Goal: Information Seeking & Learning: Find specific fact

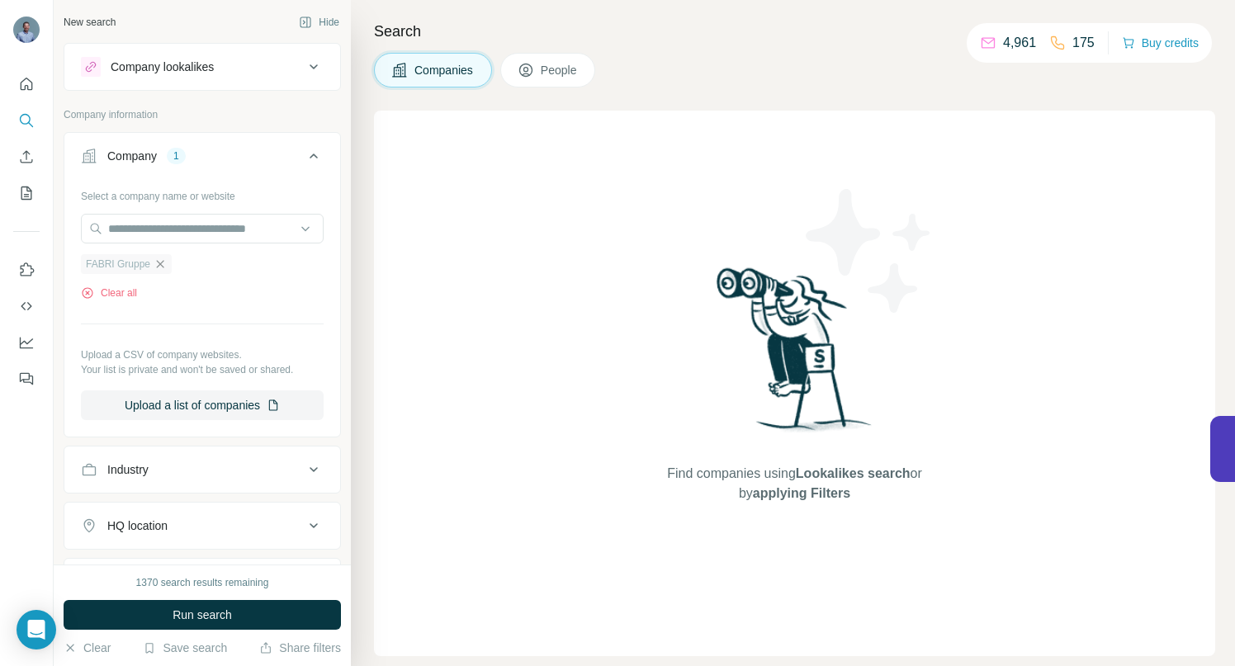
click at [161, 266] on icon "button" at bounding box center [160, 263] width 7 height 7
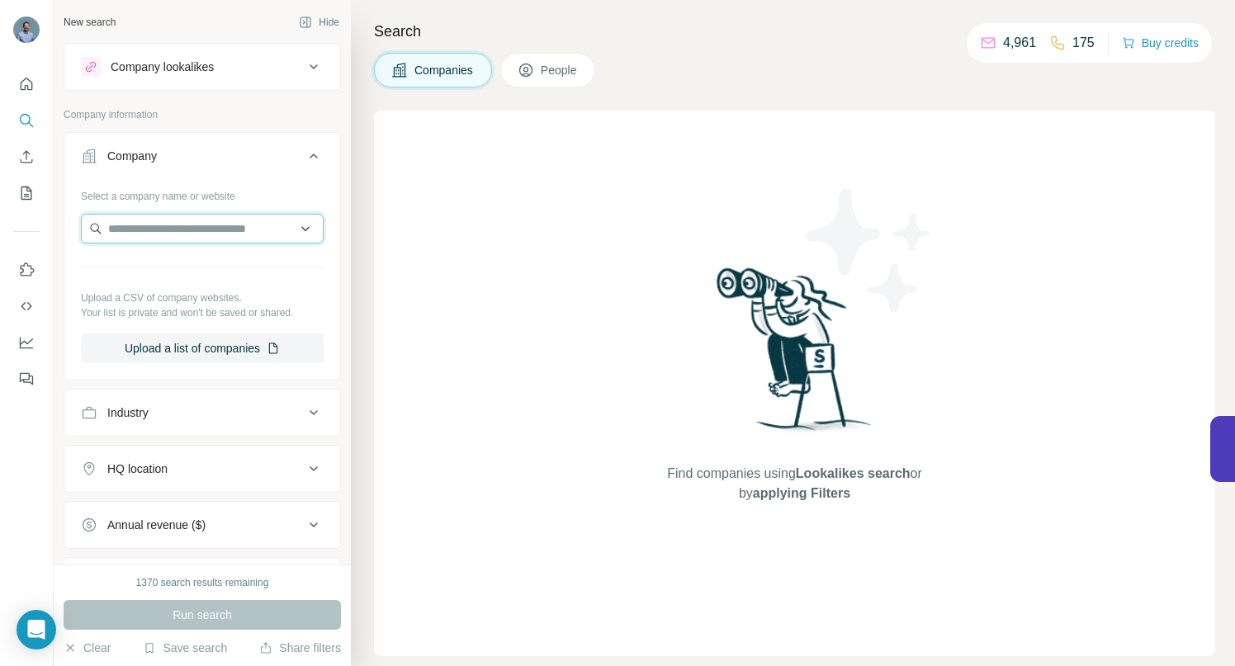
click at [155, 227] on input "text" at bounding box center [202, 229] width 243 height 30
paste input "**********"
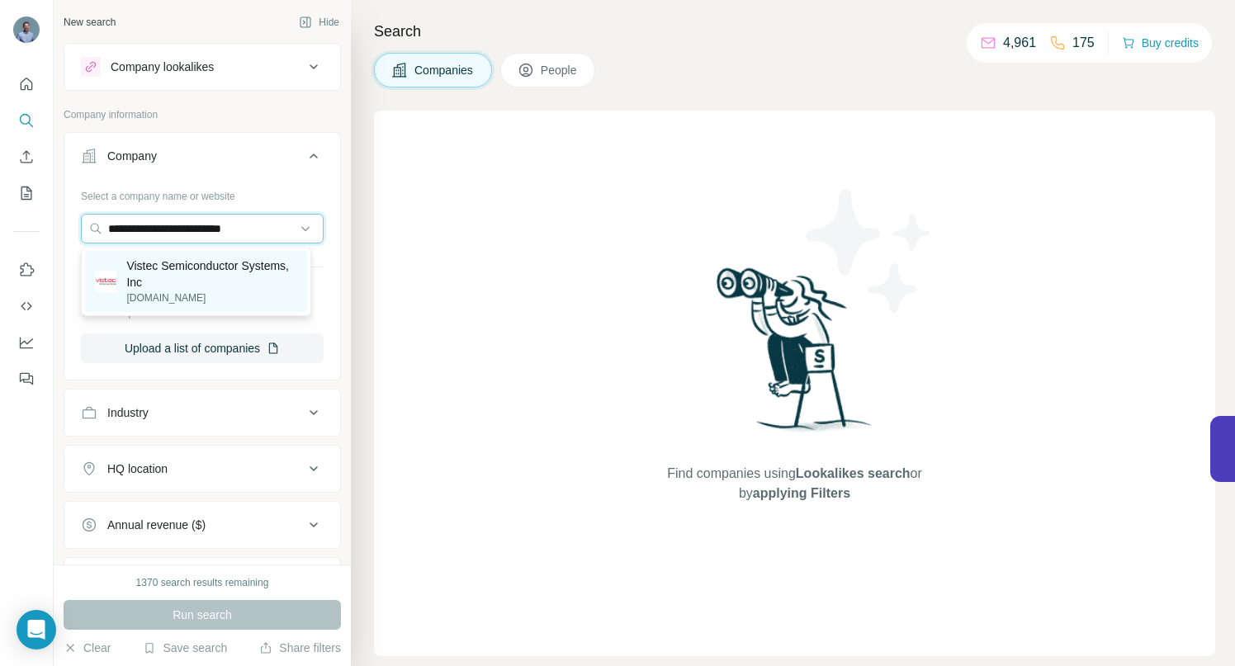
type input "**********"
click at [170, 276] on p "Vistec Semiconductor Systems, Inc" at bounding box center [211, 273] width 171 height 33
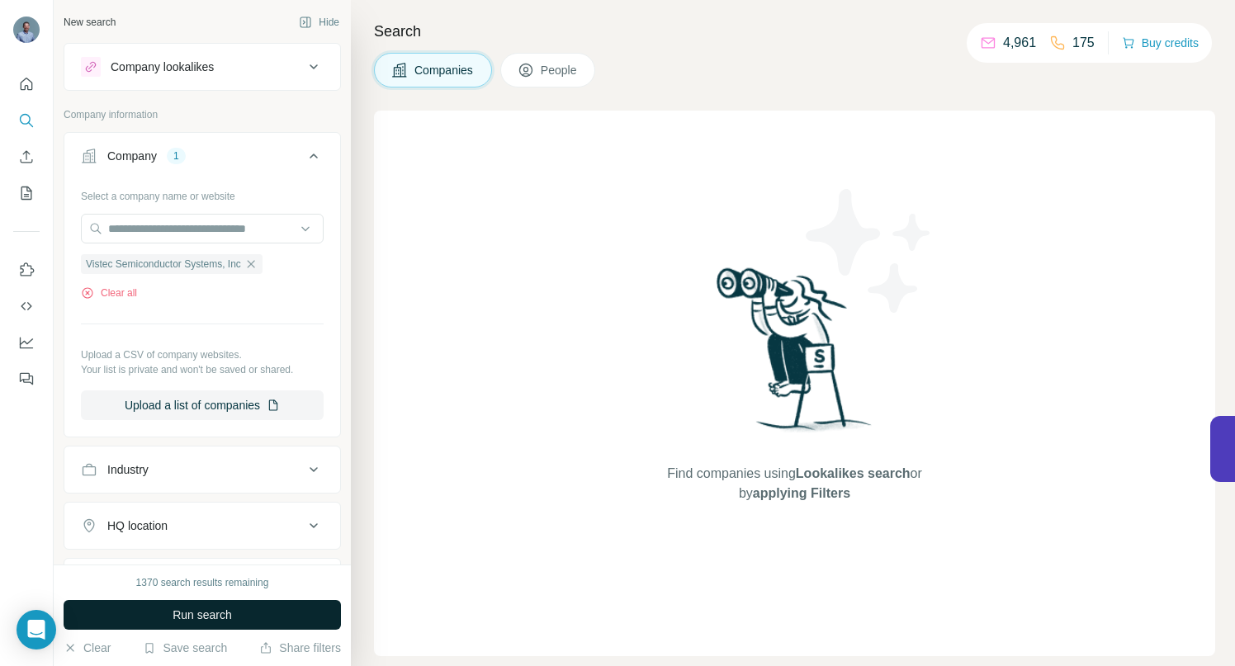
click at [194, 611] on span "Run search" at bounding box center [201, 615] width 59 height 17
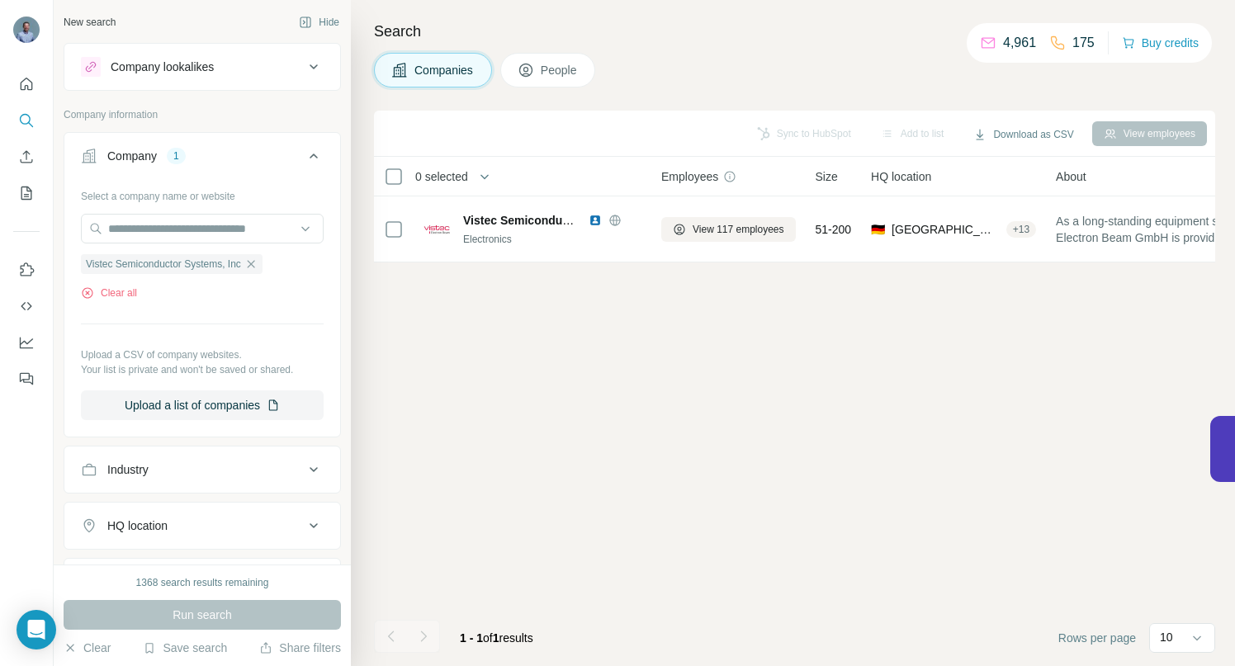
click at [550, 70] on span "People" at bounding box center [560, 70] width 38 height 17
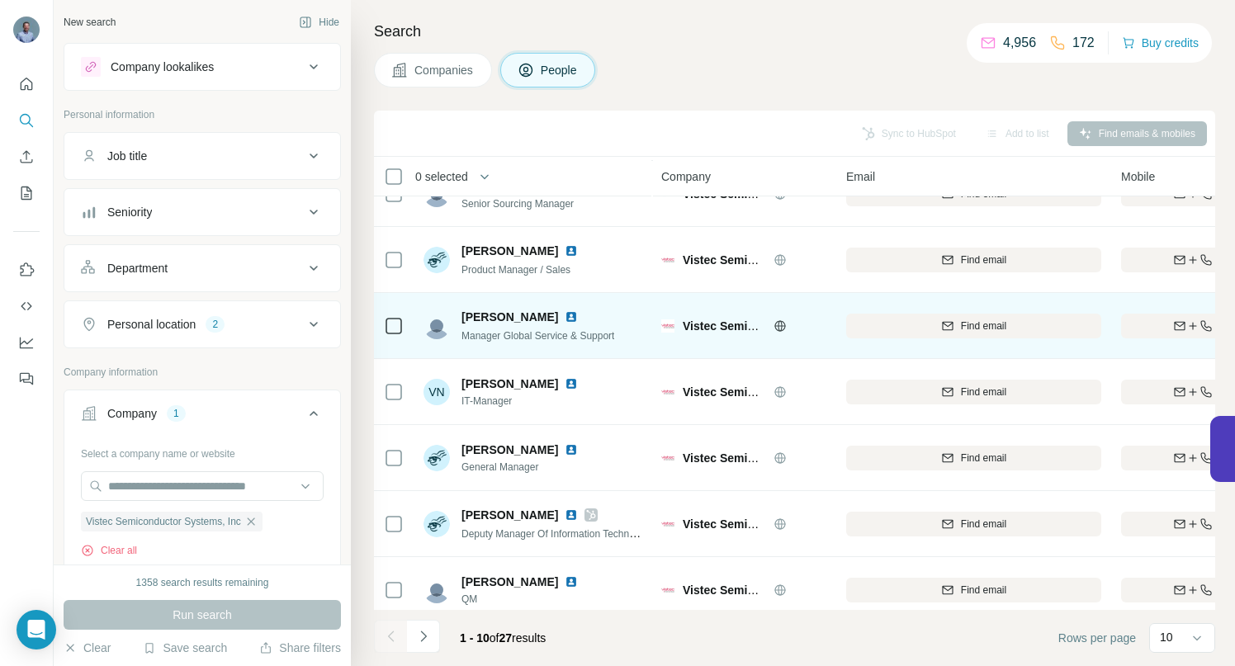
scroll to position [256, 0]
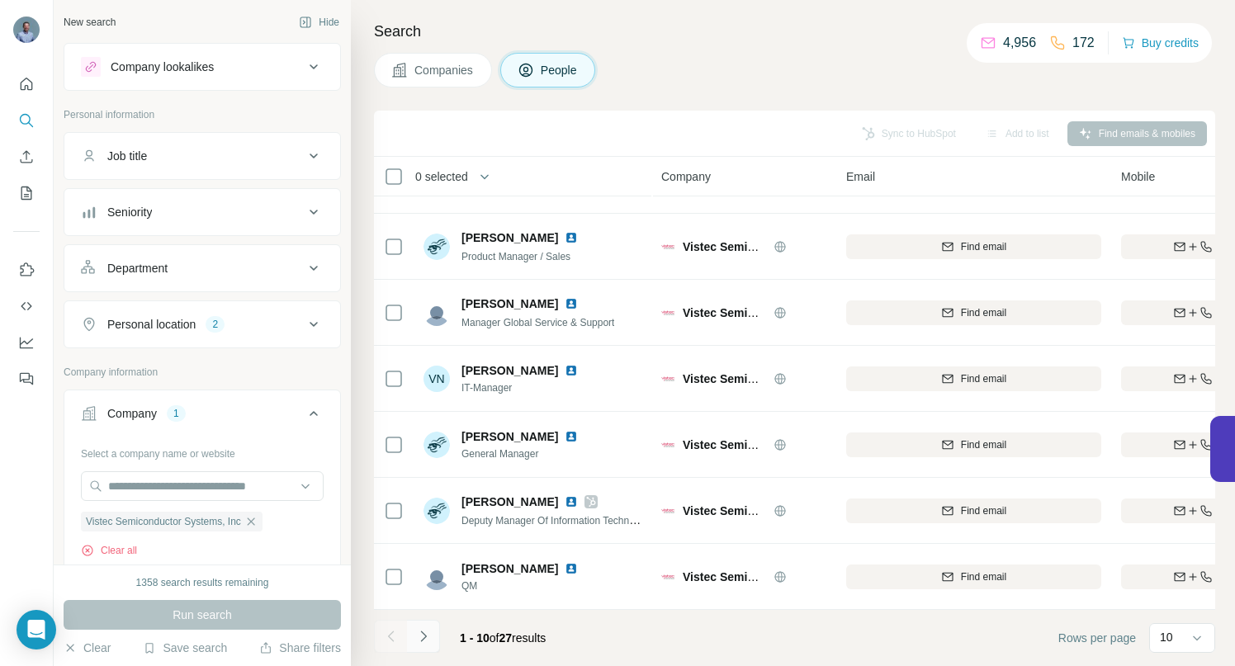
click at [426, 634] on icon "Navigate to next page" at bounding box center [423, 636] width 17 height 17
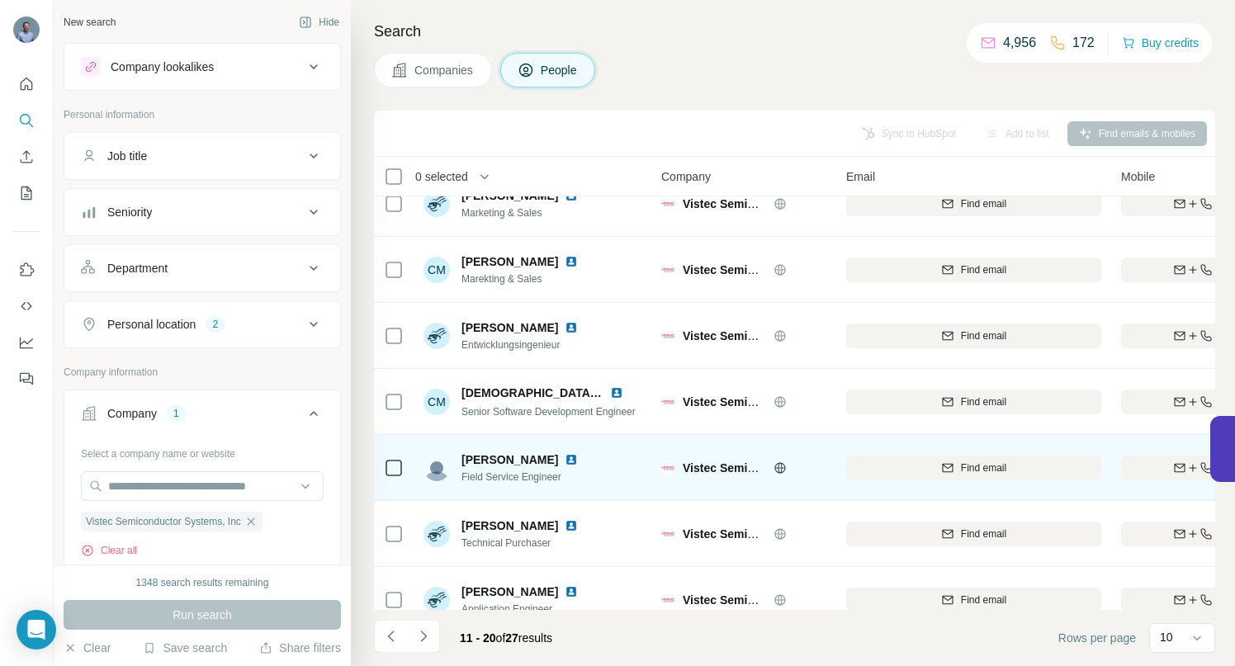
scroll to position [0, 0]
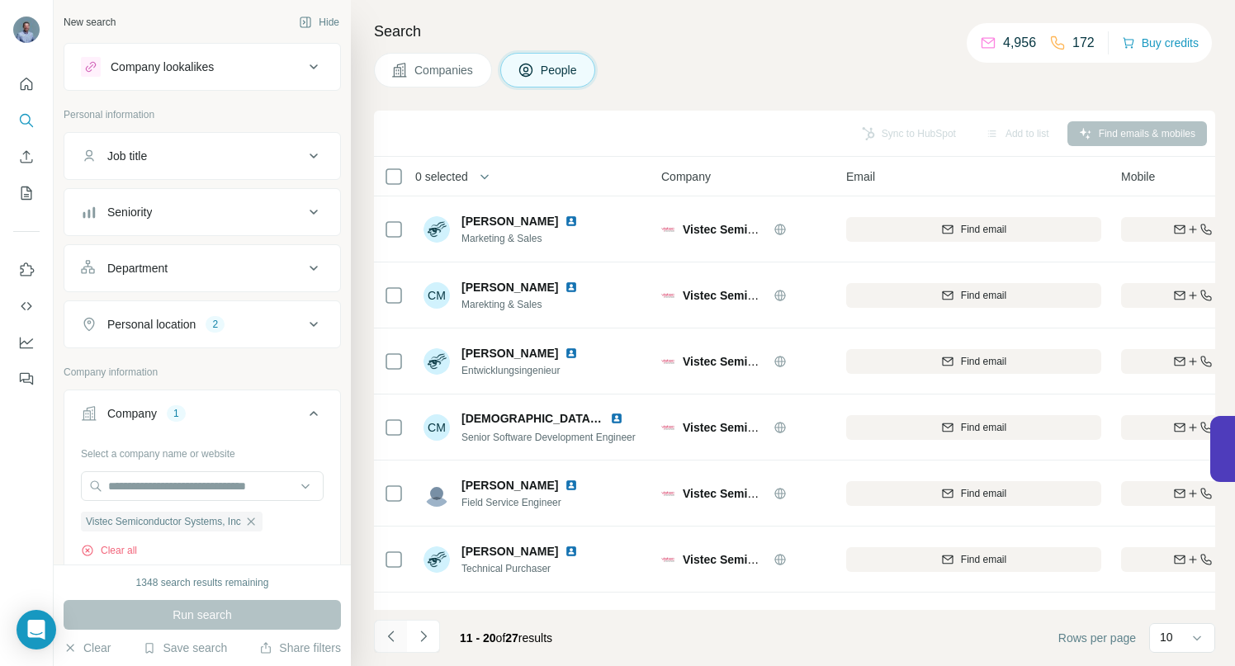
click at [395, 635] on icon "Navigate to previous page" at bounding box center [391, 636] width 17 height 17
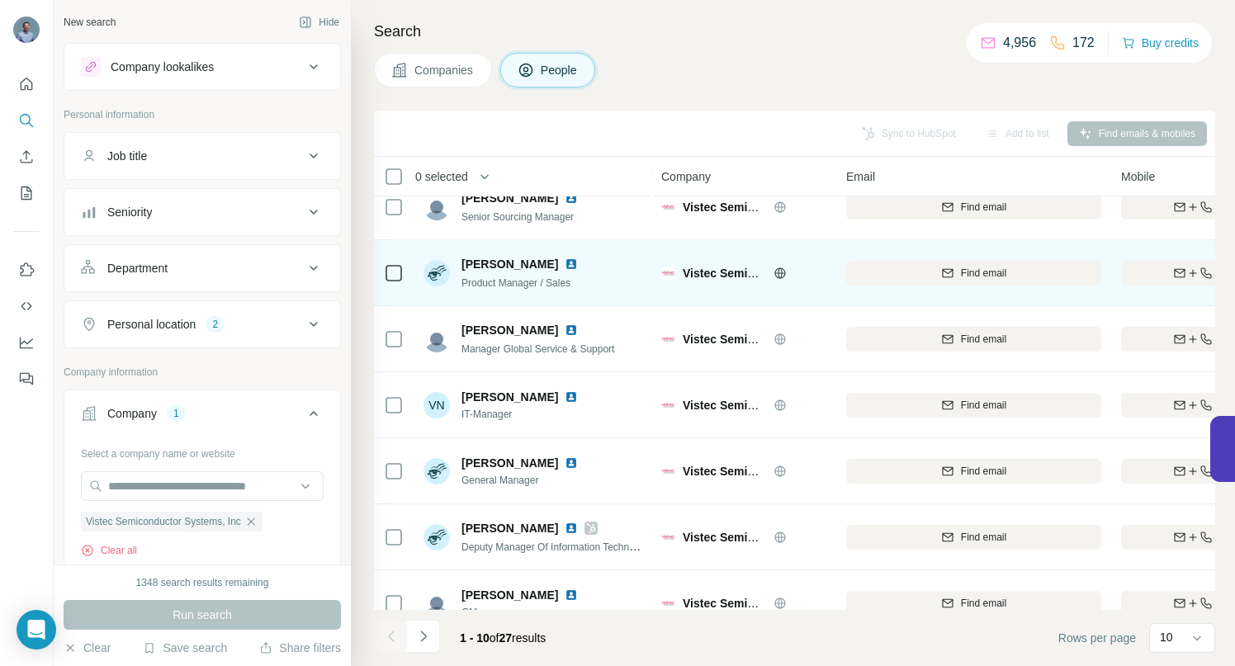
scroll to position [256, 0]
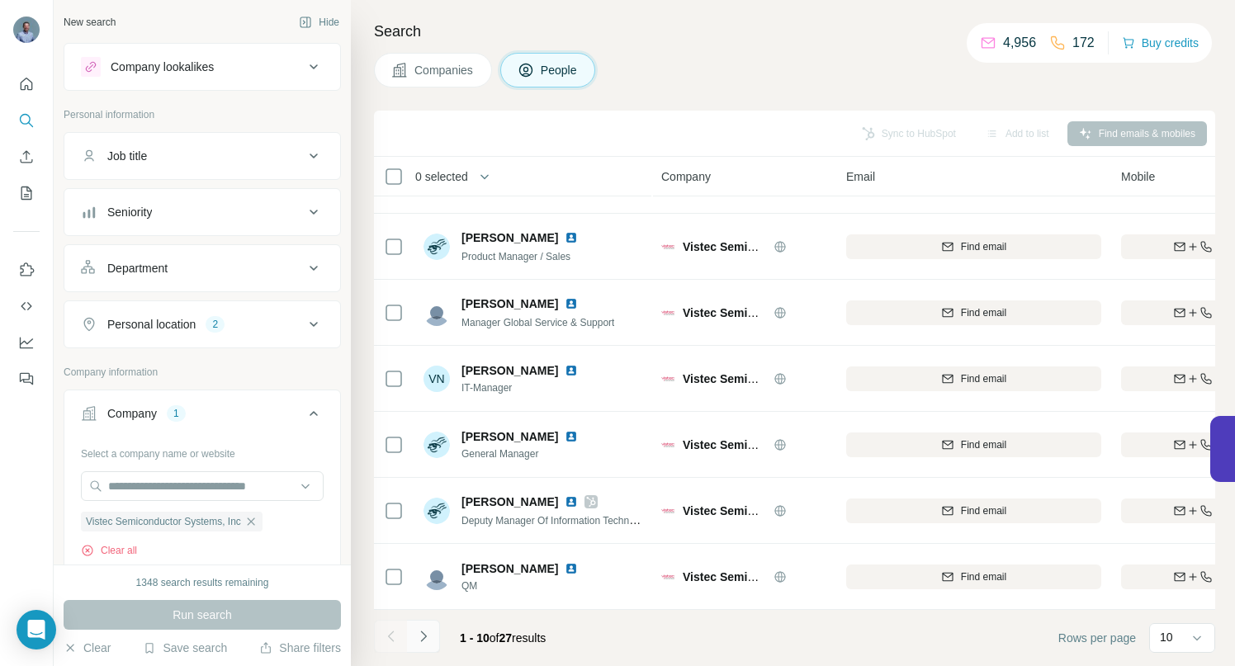
click at [426, 631] on icon "Navigate to next page" at bounding box center [423, 636] width 17 height 17
click at [423, 636] on icon "Navigate to next page" at bounding box center [423, 636] width 17 height 17
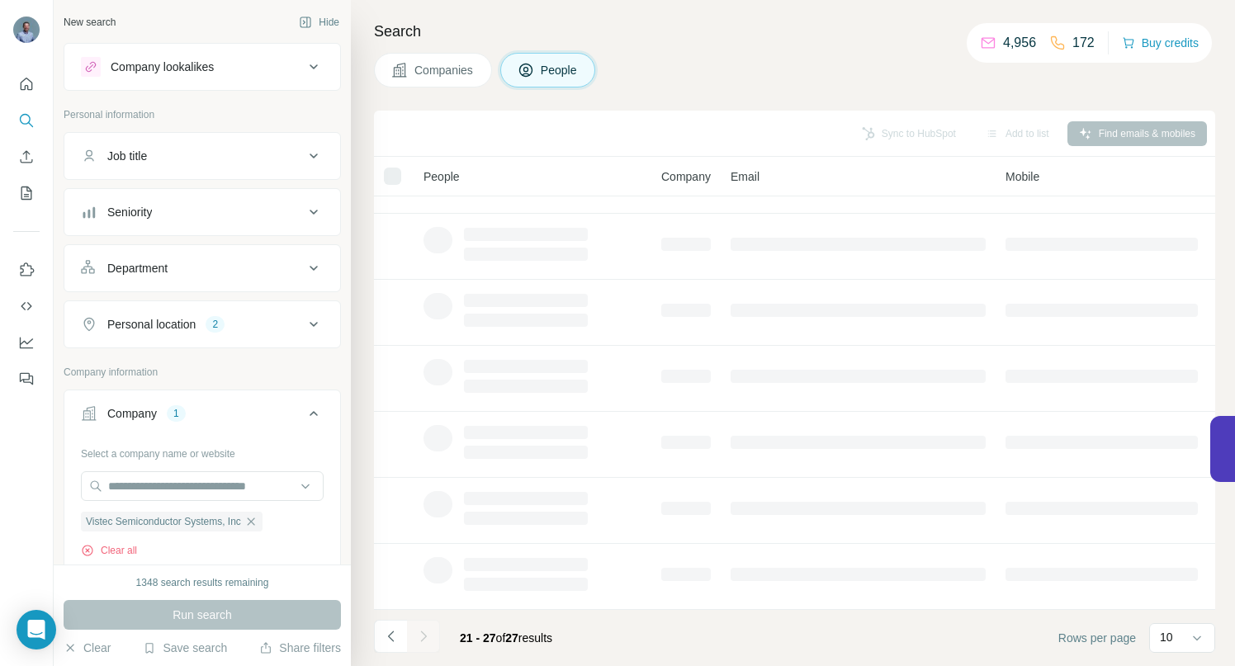
scroll to position [58, 0]
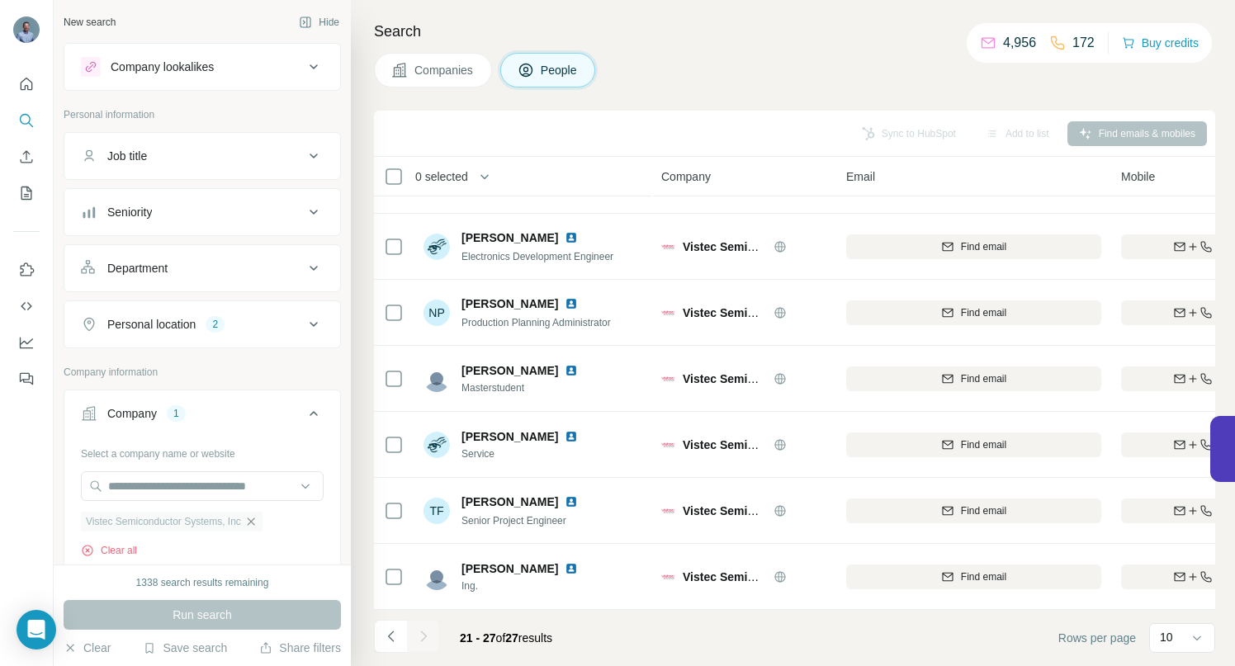
click at [257, 522] on icon "button" at bounding box center [250, 521] width 13 height 13
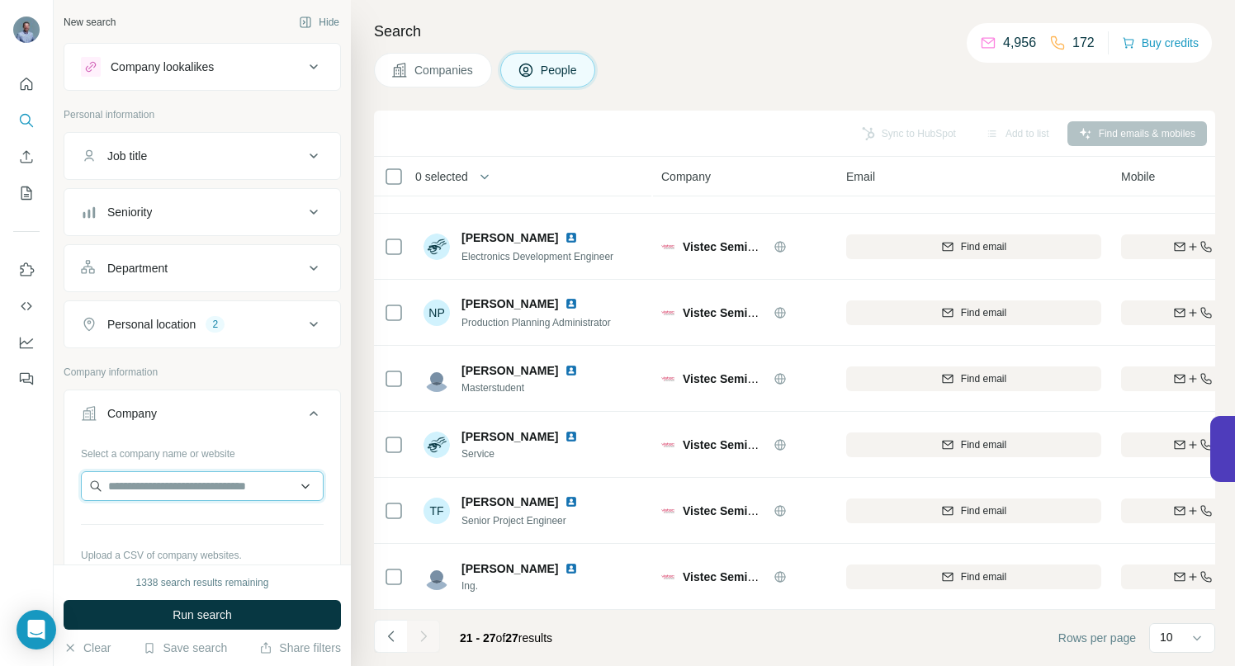
click at [162, 475] on input "text" at bounding box center [202, 486] width 243 height 30
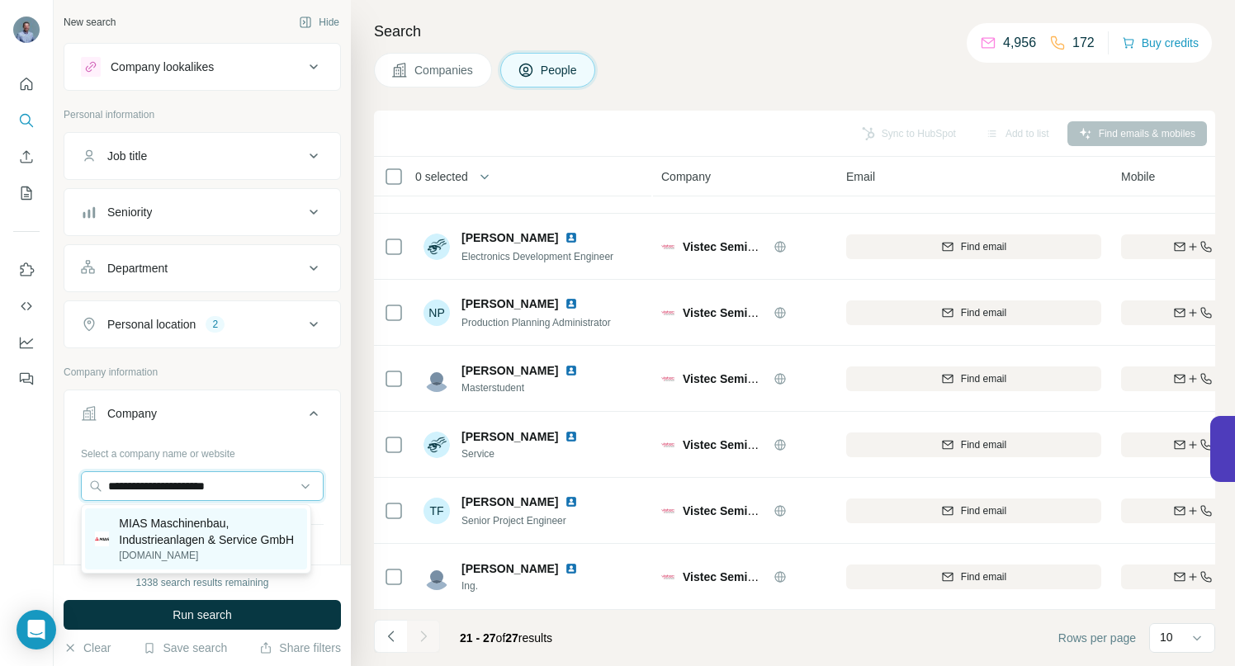
type input "**********"
click at [196, 531] on p "MIAS Maschinenbau, Industrieanlagen & Service GmbH" at bounding box center [208, 531] width 178 height 33
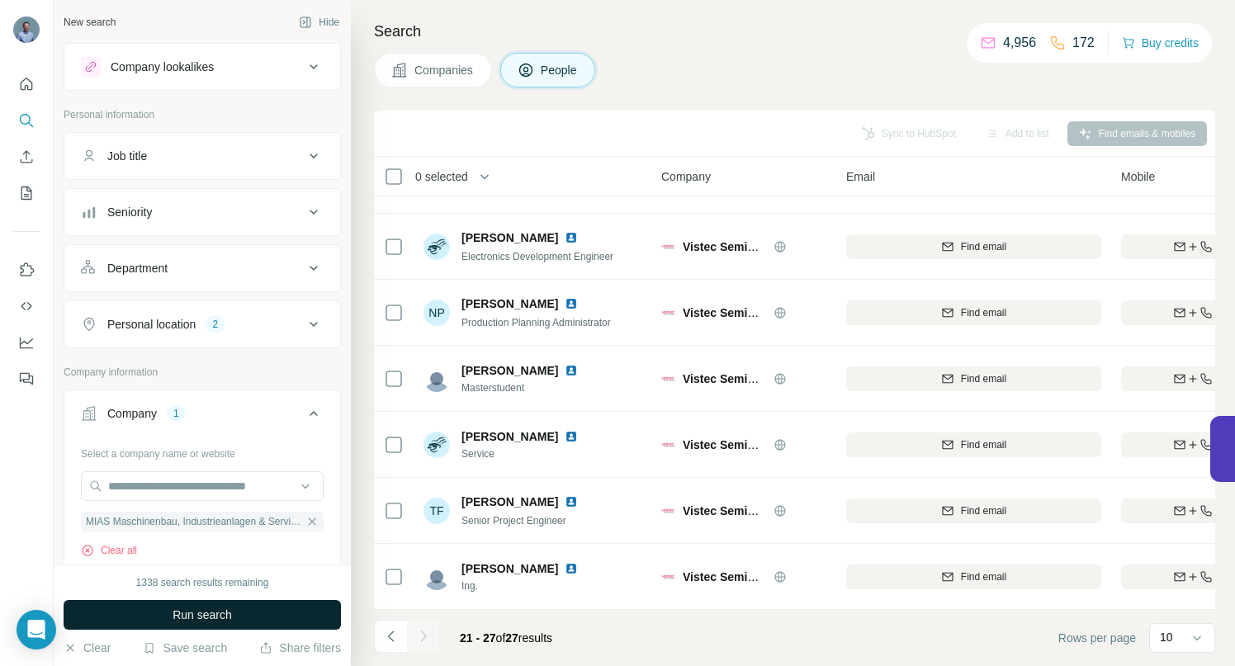
click at [215, 617] on span "Run search" at bounding box center [201, 615] width 59 height 17
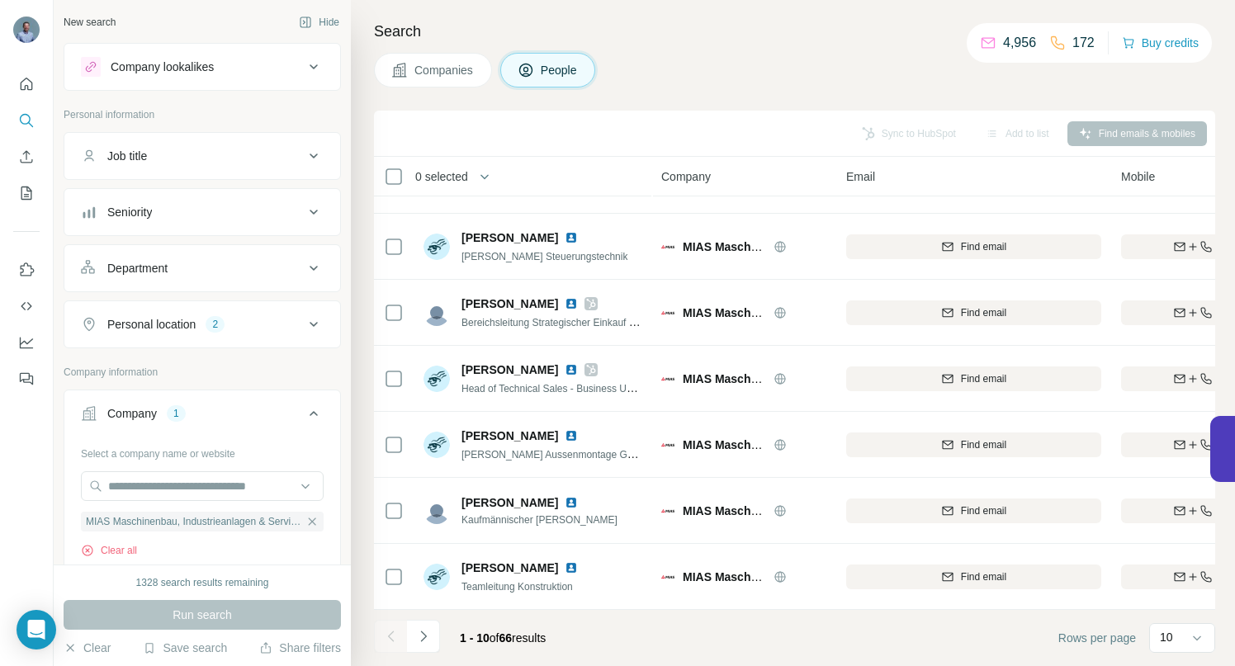
click at [453, 73] on span "Companies" at bounding box center [444, 70] width 60 height 17
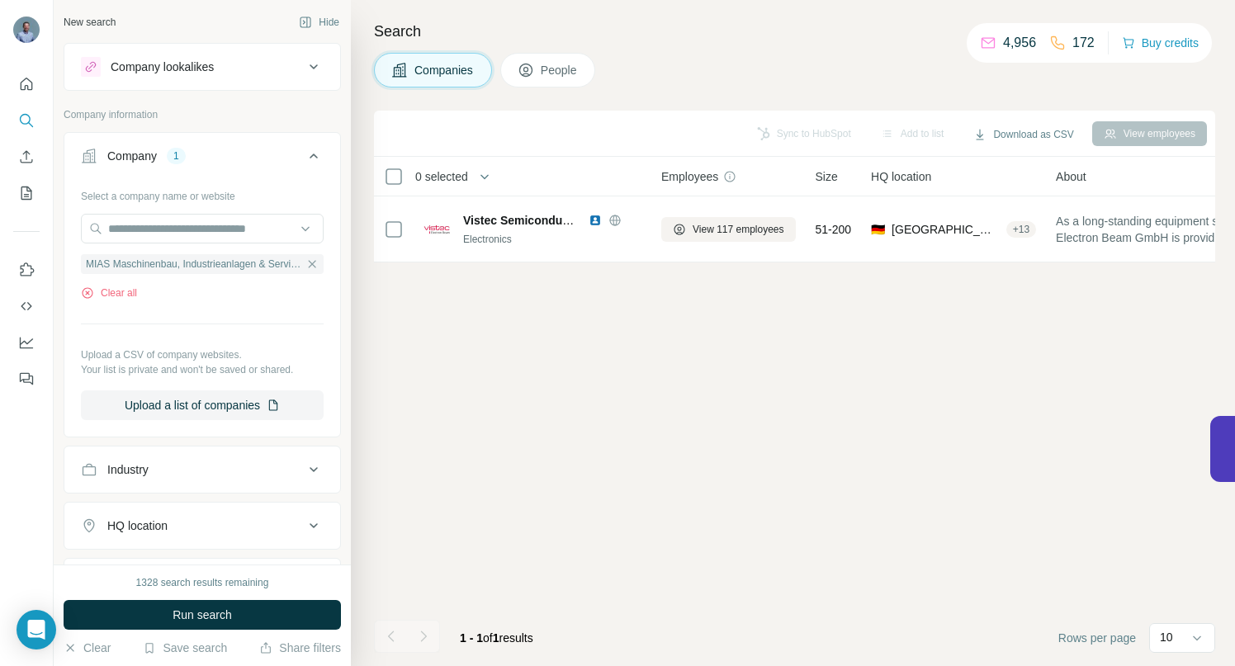
scroll to position [0, 0]
click at [239, 609] on button "Run search" at bounding box center [202, 615] width 277 height 30
